Goal: Transaction & Acquisition: Purchase product/service

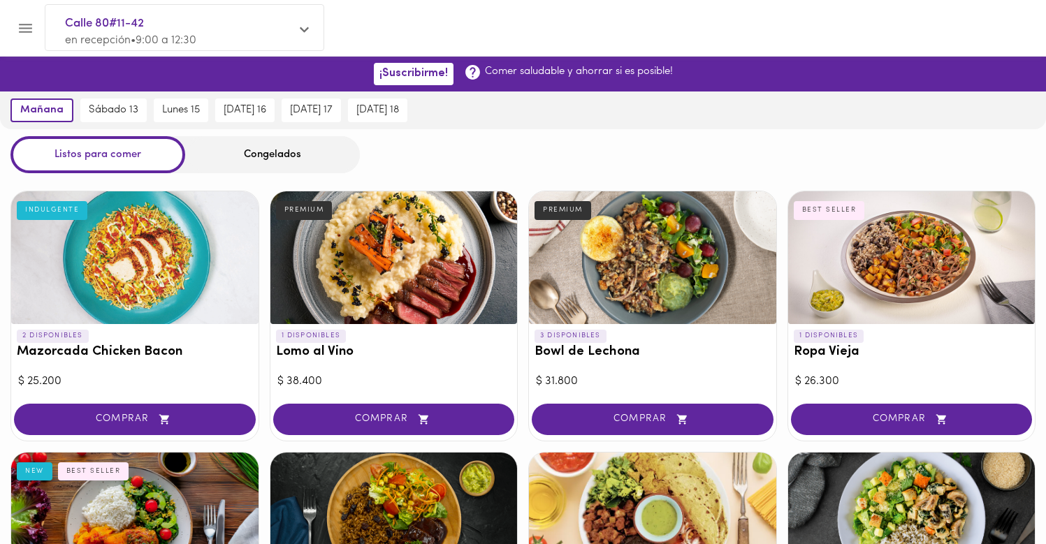
click at [311, 160] on div "Congelados" at bounding box center [272, 154] width 175 height 37
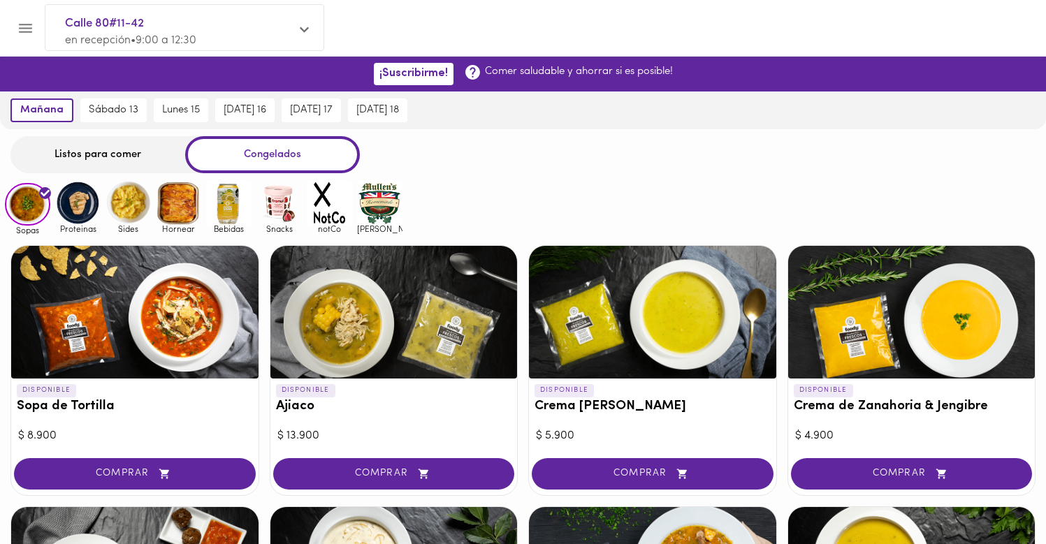
click at [274, 228] on span "Snacks" at bounding box center [278, 228] width 45 height 9
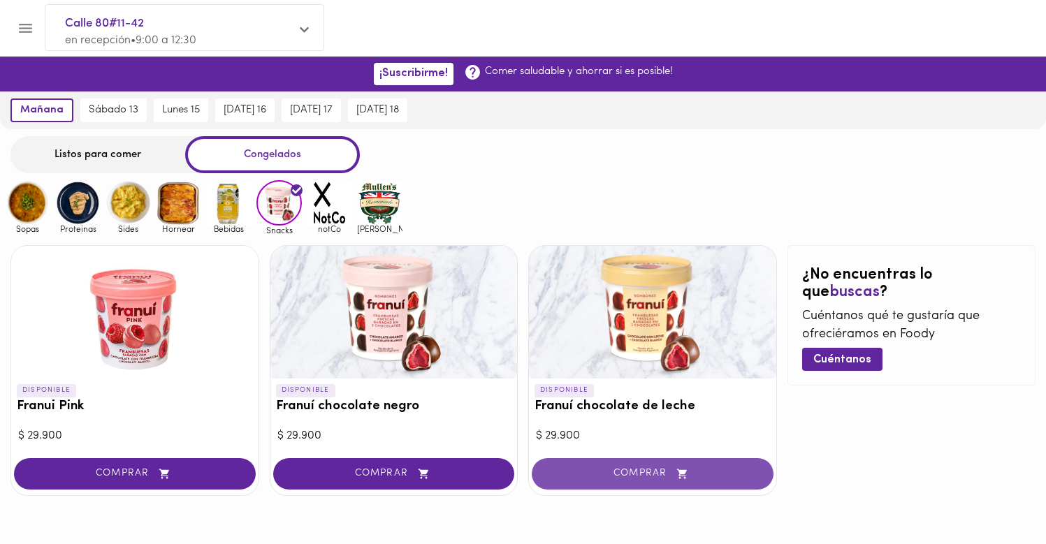
click at [682, 483] on button "COMPRAR" at bounding box center [653, 473] width 242 height 31
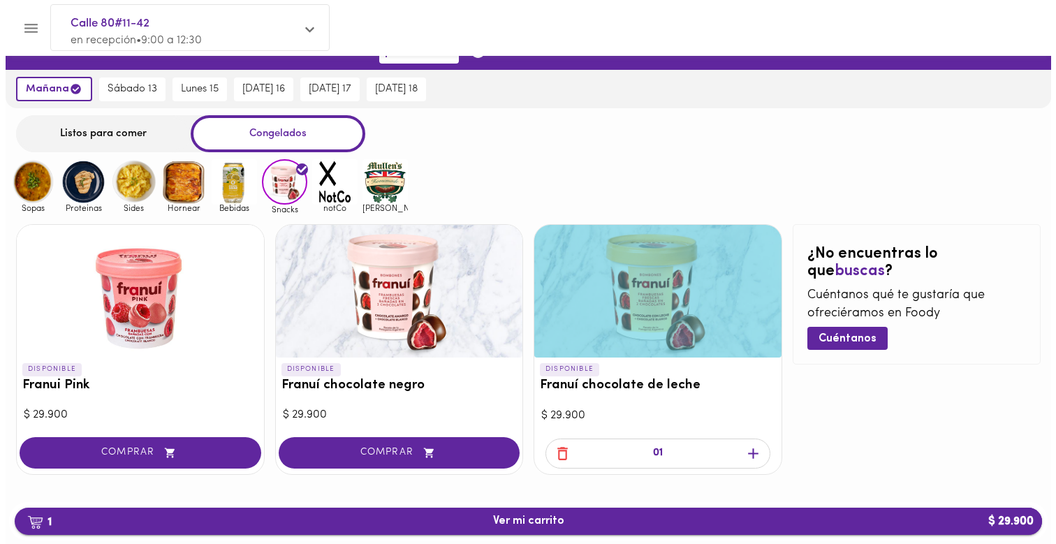
scroll to position [24, 0]
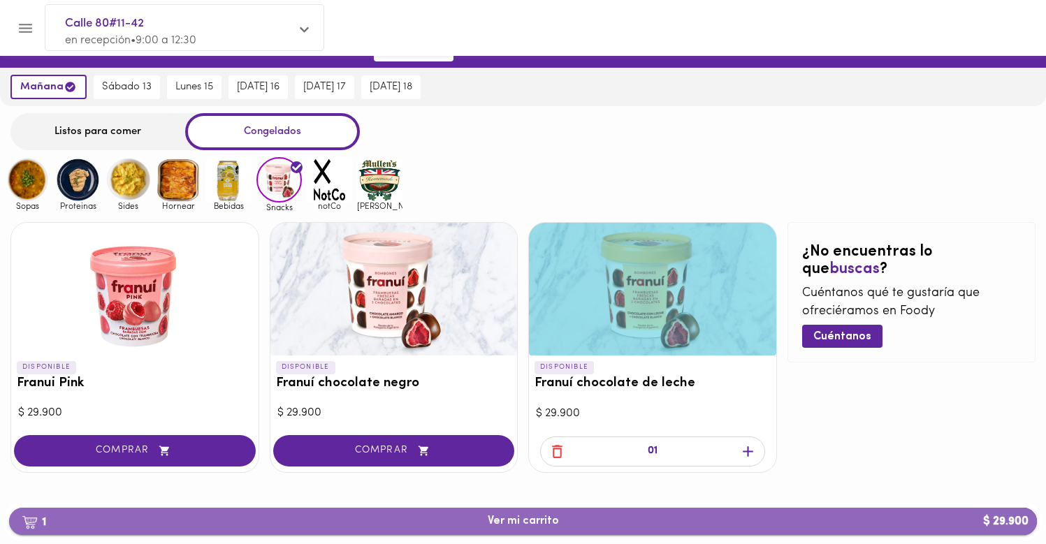
click at [641, 522] on span "1 Ver mi carrito $ 29.900" at bounding box center [522, 521] width 1005 height 13
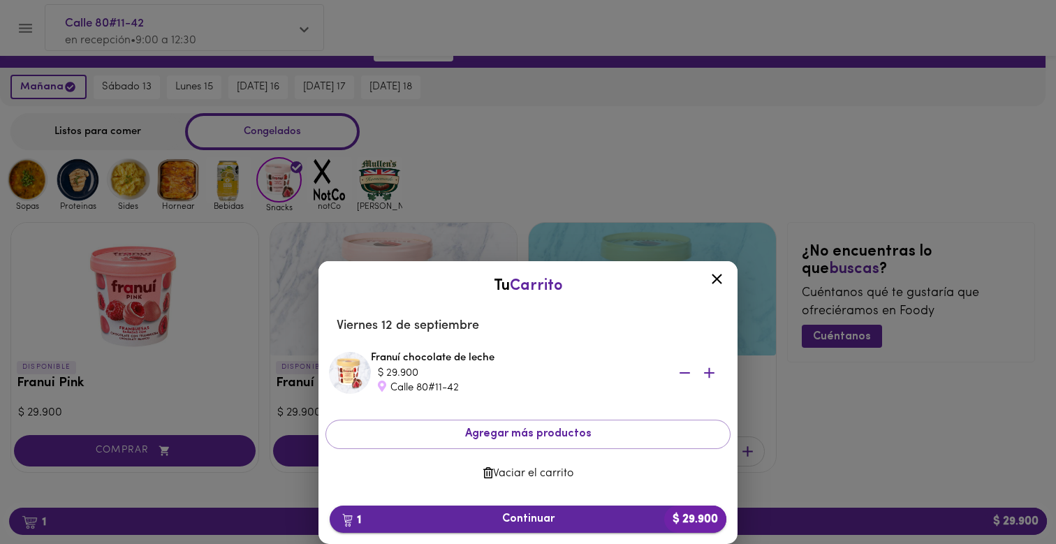
click at [634, 515] on span "1 Continuar $ 29.900" at bounding box center [528, 519] width 374 height 13
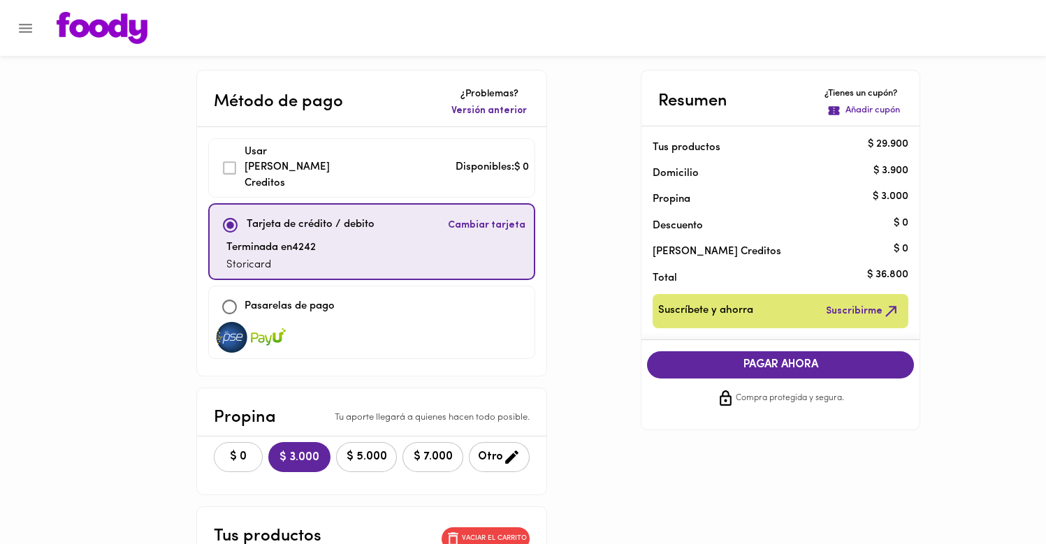
click at [223, 451] on span "$ 0" at bounding box center [238, 457] width 31 height 13
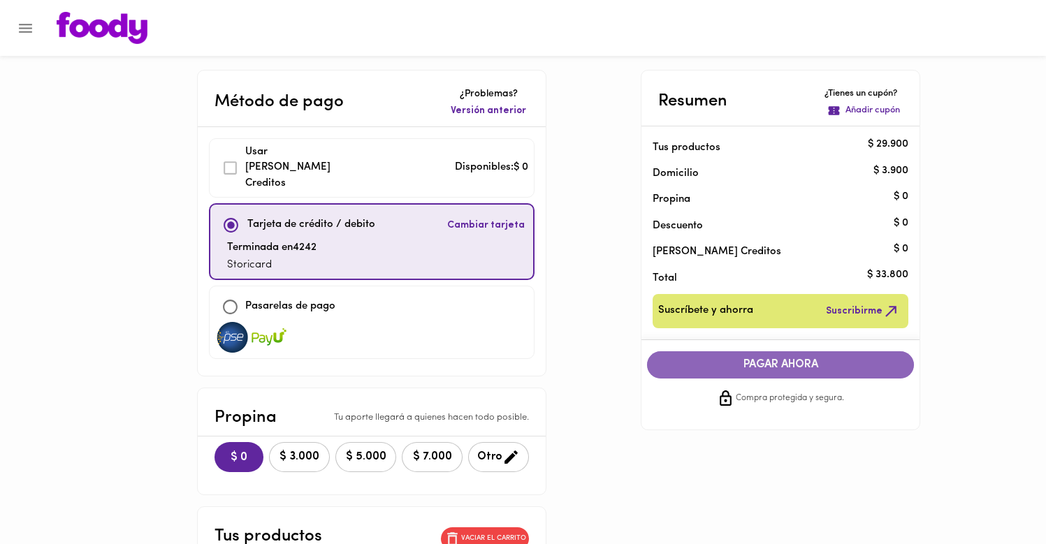
click at [799, 365] on span "PAGAR AHORA" at bounding box center [780, 364] width 239 height 13
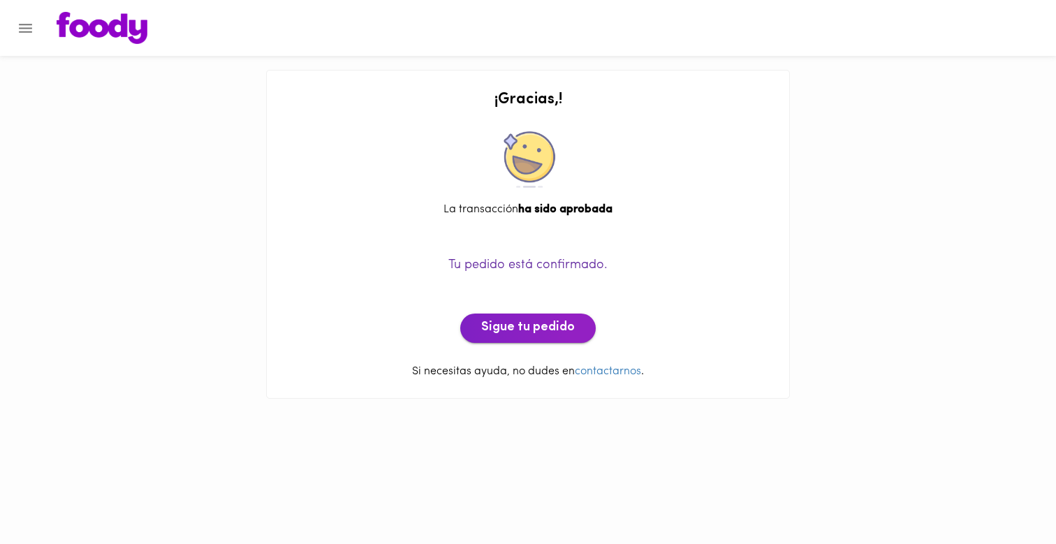
click at [516, 336] on button "Sigue tu pedido" at bounding box center [528, 328] width 136 height 29
